Goal: Task Accomplishment & Management: Manage account settings

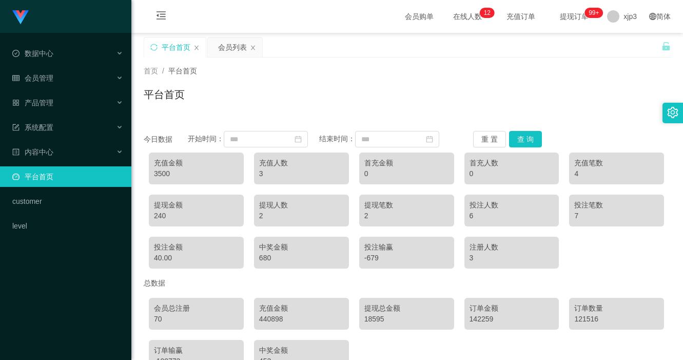
scroll to position [65, 0]
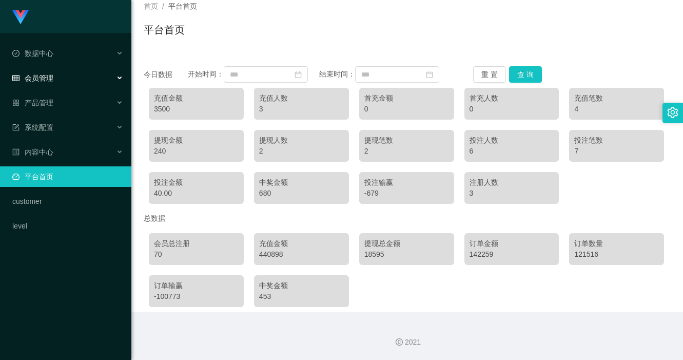
click at [43, 75] on span "会员管理" at bounding box center [32, 78] width 41 height 8
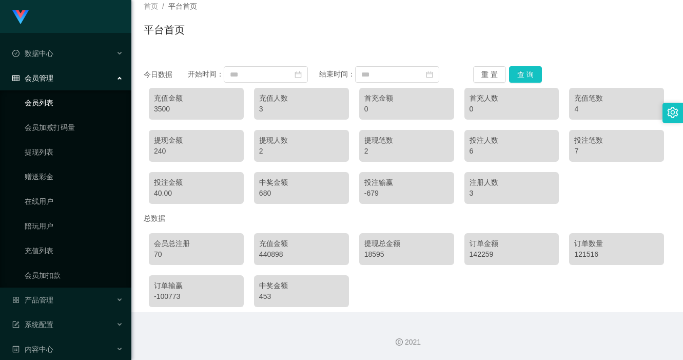
click at [44, 102] on link "会员列表" at bounding box center [74, 102] width 99 height 21
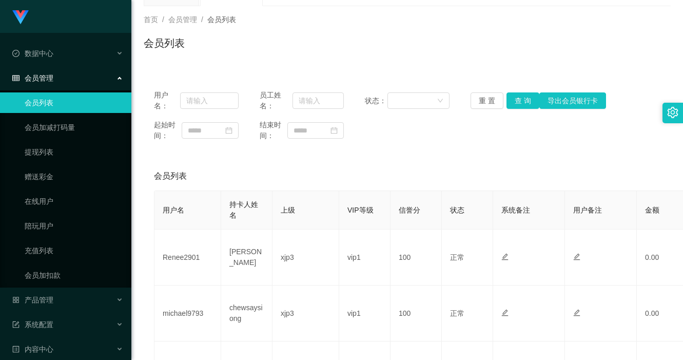
scroll to position [103, 0]
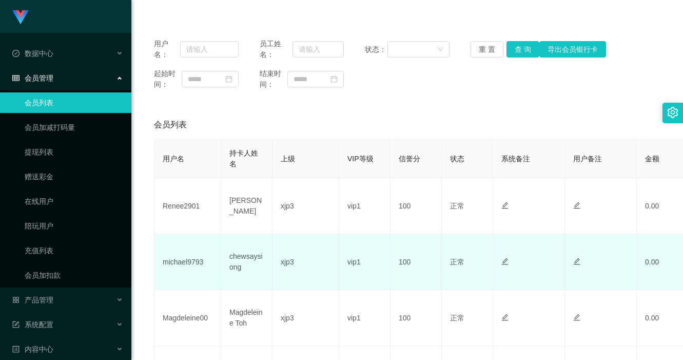
click at [188, 261] on td "michael9793" at bounding box center [187, 262] width 67 height 56
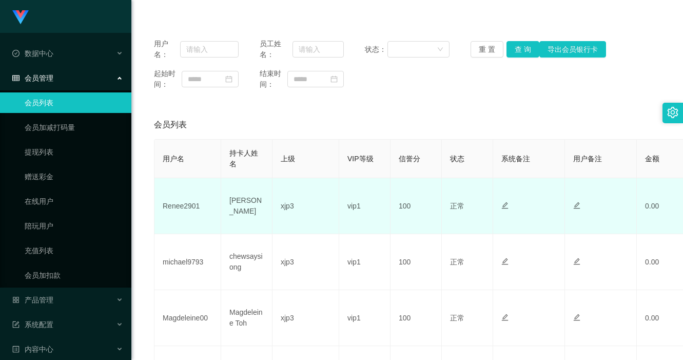
click at [187, 205] on td "Renee2901" at bounding box center [187, 206] width 67 height 56
copy td "Renee2901"
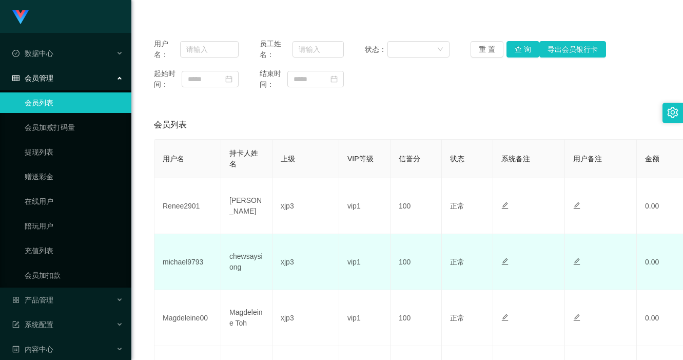
click at [184, 261] on td "michael9793" at bounding box center [187, 262] width 67 height 56
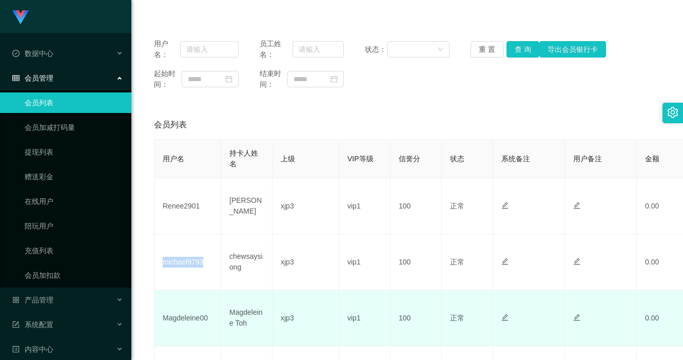
copy td "michael9793"
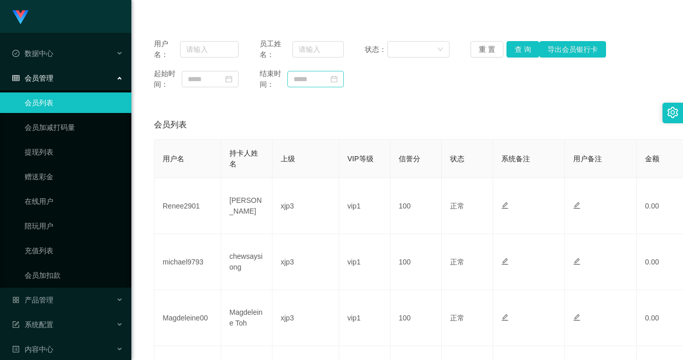
drag, startPoint x: 418, startPoint y: 105, endPoint x: 335, endPoint y: 75, distance: 88.3
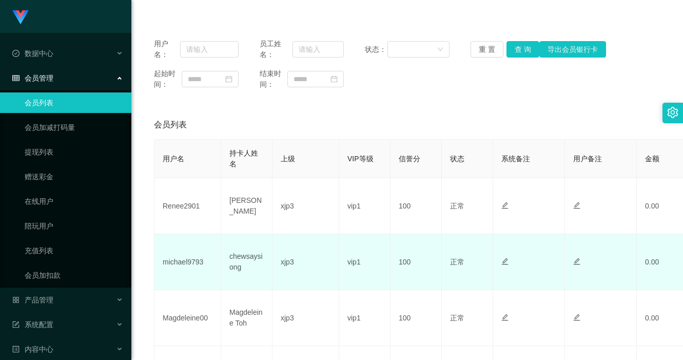
scroll to position [205, 0]
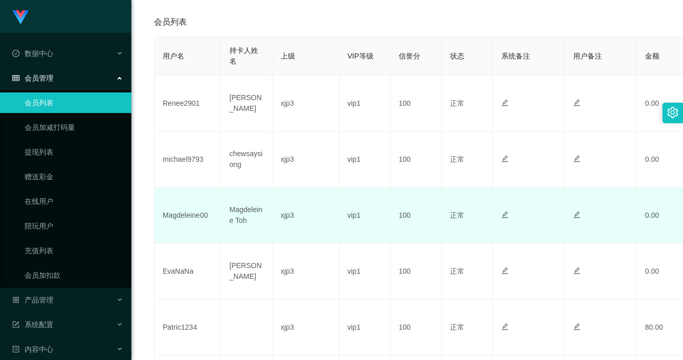
click at [179, 208] on td "Magdeleine00" at bounding box center [187, 215] width 67 height 56
click at [174, 216] on td "Magdeleine00" at bounding box center [187, 215] width 67 height 56
copy td "Magdeleine00"
